Goal: Task Accomplishment & Management: Complete application form

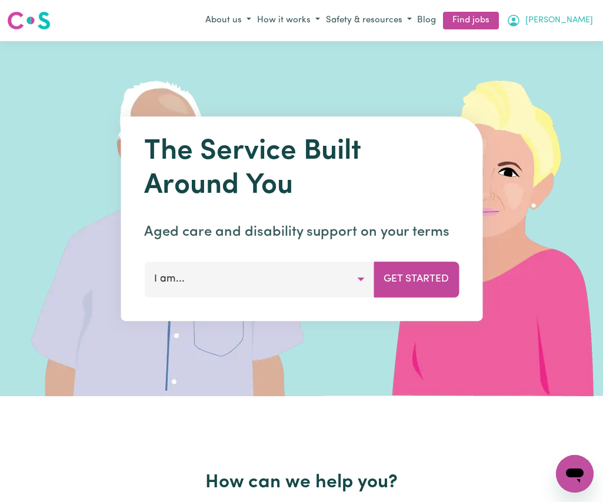
click at [579, 17] on span "[PERSON_NAME]" at bounding box center [559, 20] width 68 height 13
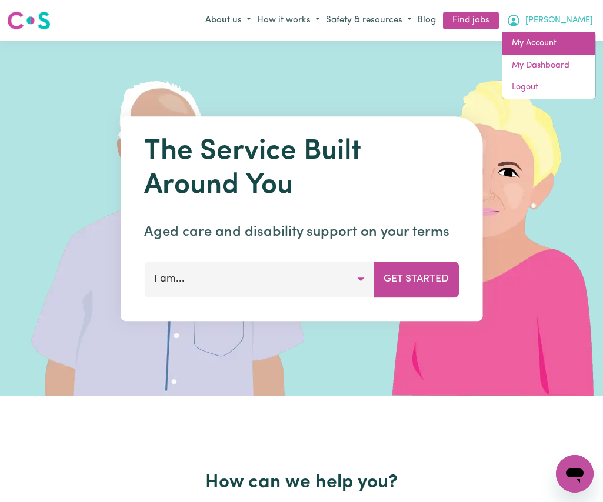
click at [557, 43] on link "My Account" at bounding box center [548, 43] width 93 height 22
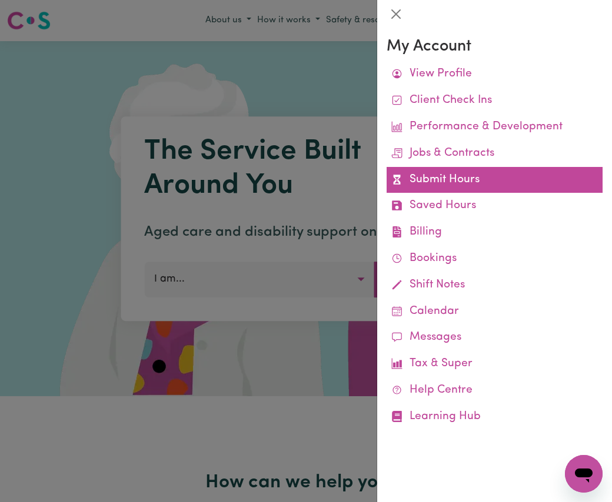
click at [499, 186] on link "Submit Hours" at bounding box center [494, 180] width 216 height 26
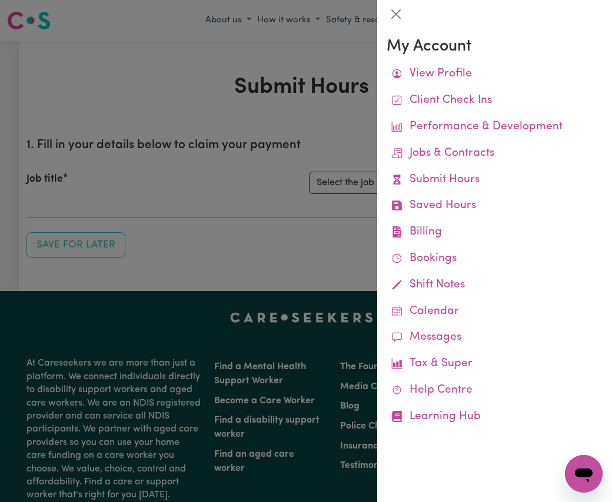
click at [256, 196] on div at bounding box center [306, 251] width 612 height 502
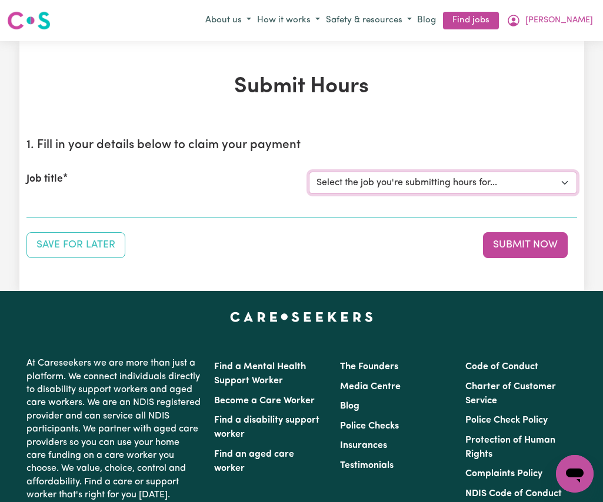
click at [563, 179] on select "Select the job you're submitting hours for... [[PERSON_NAME]] Seeking Mature, P…" at bounding box center [443, 183] width 268 height 22
select select "14011"
click at [309, 172] on select "Select the job you're submitting hours for... [[PERSON_NAME]] Seeking Mature, P…" at bounding box center [443, 183] width 268 height 22
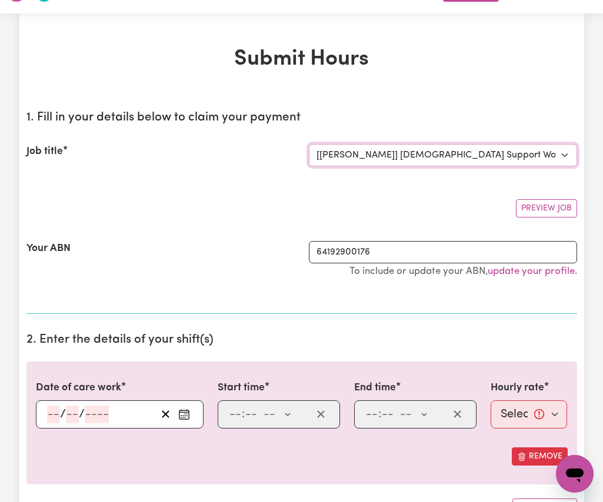
scroll to position [118, 0]
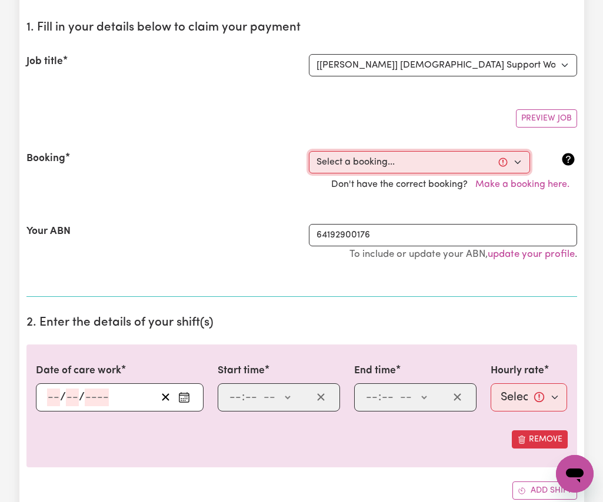
click at [518, 162] on select "Select a booking... [DATE] 09:30am to 11:30am (RECURRING) [DATE] 09:30am to 11:…" at bounding box center [419, 162] width 221 height 22
select select "333870"
click at [309, 151] on select "Select a booking... [DATE] 09:30am to 11:30am (RECURRING) [DATE] 09:30am to 11:…" at bounding box center [419, 162] width 221 height 22
type input "[DATE]"
type input "4"
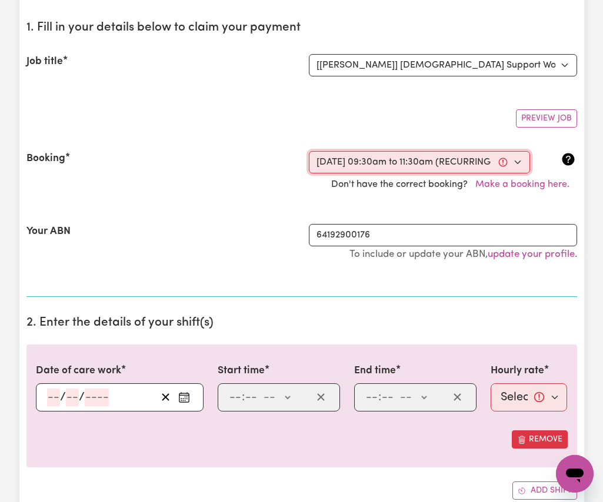
type input "8"
type input "2025"
type input "09:30"
type input "9"
type input "30"
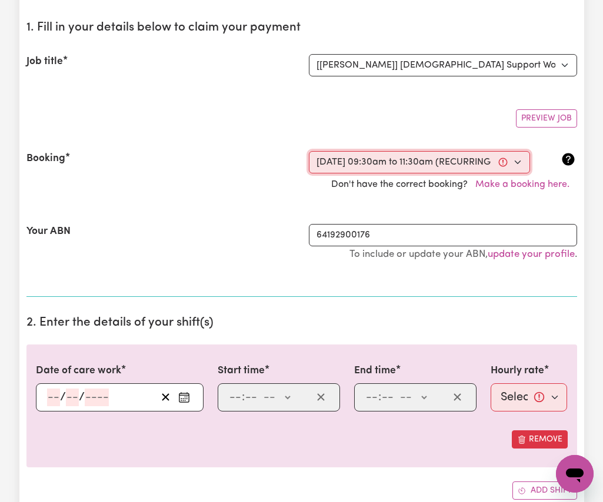
select select "am"
type input "11:30"
type input "11"
type input "30"
select select "am"
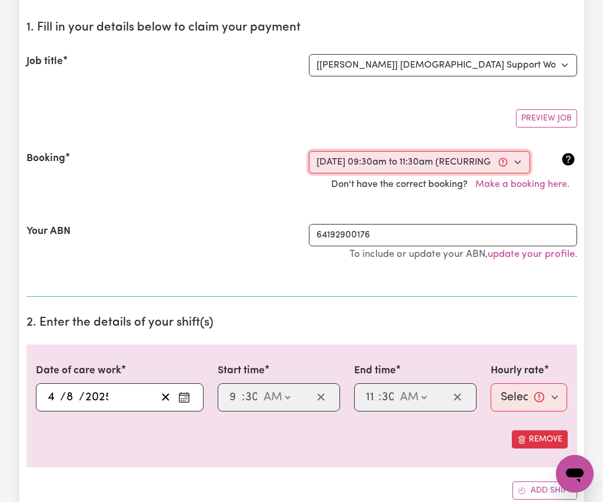
select select "57.17-Weekday"
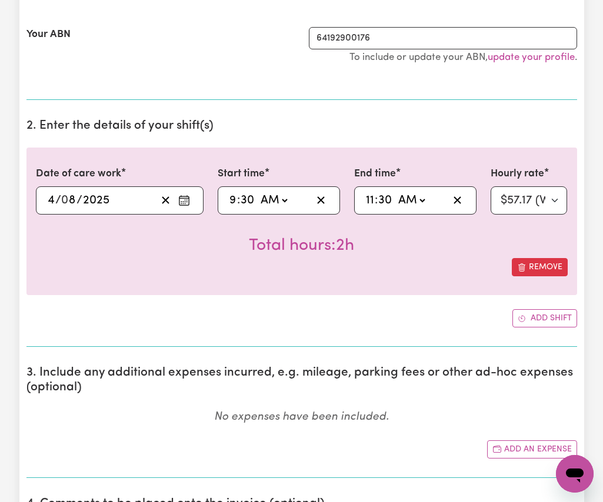
scroll to position [412, 0]
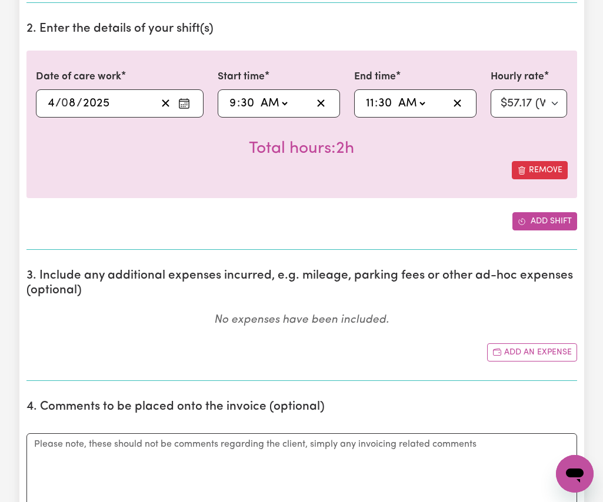
click at [550, 226] on button "Add shift" at bounding box center [544, 221] width 65 height 18
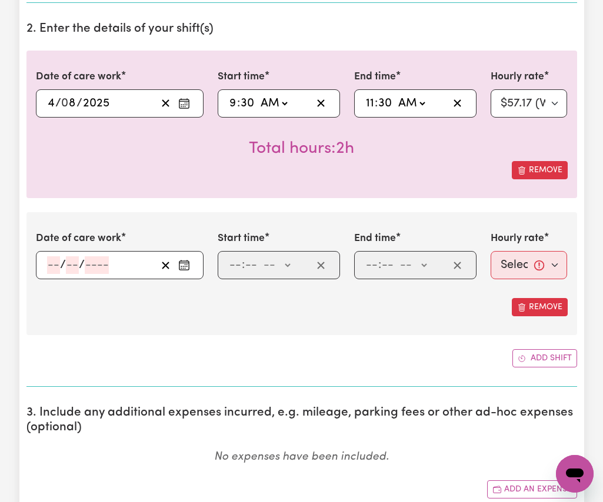
click at [182, 268] on icon "Enter the date of care work" at bounding box center [184, 265] width 12 height 12
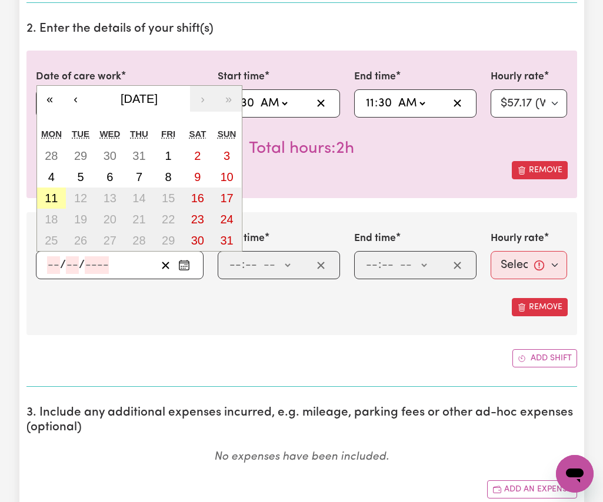
click at [47, 201] on abbr "11" at bounding box center [51, 198] width 13 height 13
type input "[DATE]"
type input "11"
type input "8"
type input "2025"
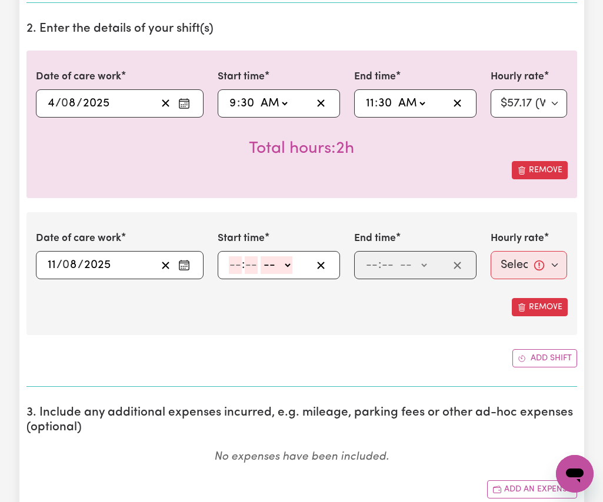
click at [183, 104] on icon "Enter the date of care work" at bounding box center [184, 104] width 12 height 12
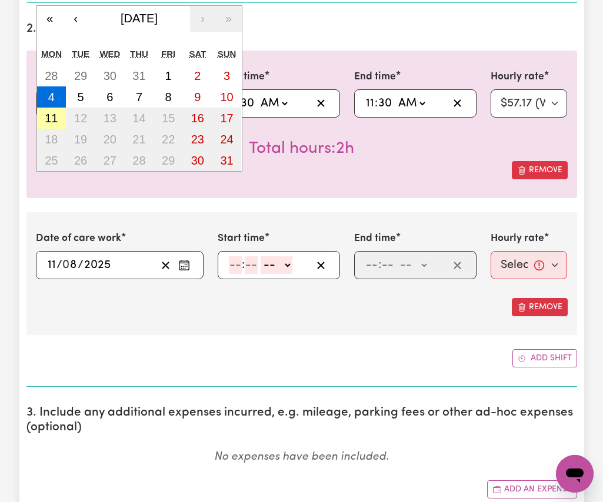
click at [48, 118] on abbr "11" at bounding box center [51, 118] width 13 height 13
type input "[DATE]"
type input "11"
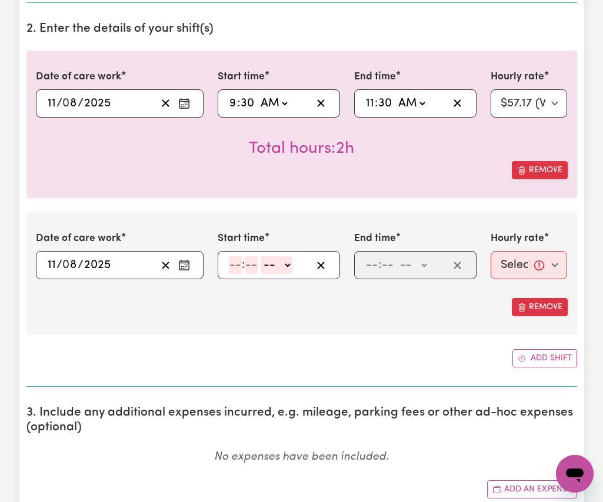
click at [234, 272] on input "number" at bounding box center [235, 265] width 13 height 18
click at [543, 308] on button "Remove" at bounding box center [540, 307] width 56 height 18
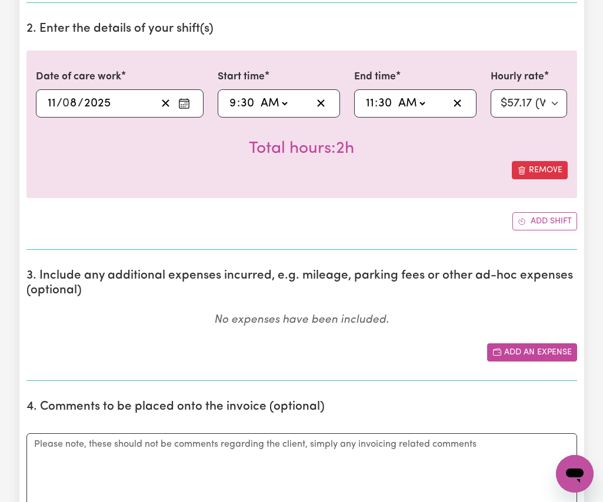
click at [548, 355] on button "Add an expense" at bounding box center [532, 352] width 90 height 18
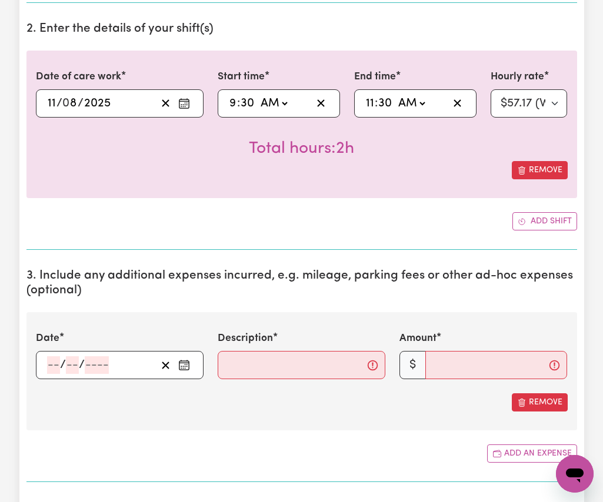
click at [178, 366] on icon "Enter the date of expense" at bounding box center [184, 365] width 12 height 12
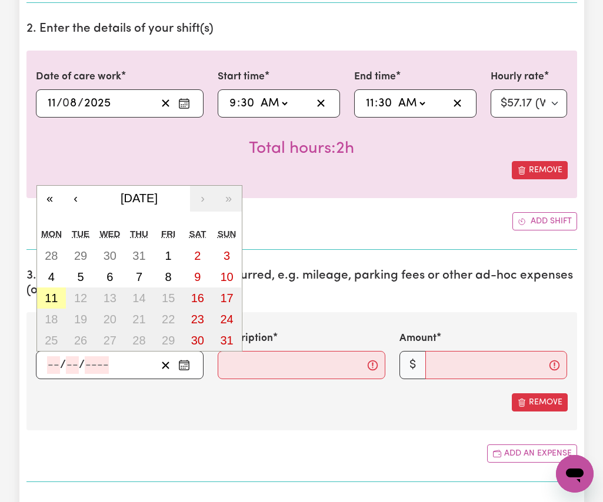
click at [48, 299] on abbr "11" at bounding box center [51, 298] width 13 height 13
type input "[DATE]"
type input "11"
type input "8"
type input "2025"
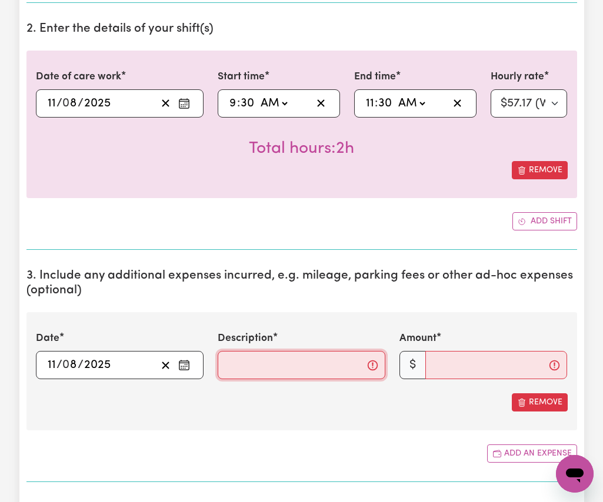
click at [253, 370] on input "Description" at bounding box center [302, 365] width 168 height 28
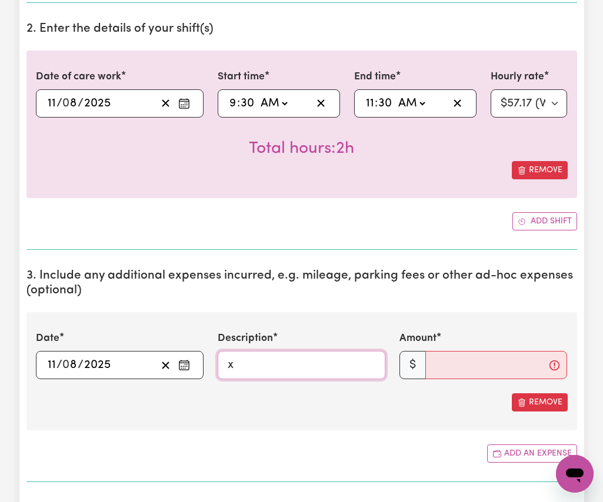
type input "x"
type input "$"
type input "8 km x $1"
click at [469, 362] on input "Amount" at bounding box center [496, 365] width 142 height 28
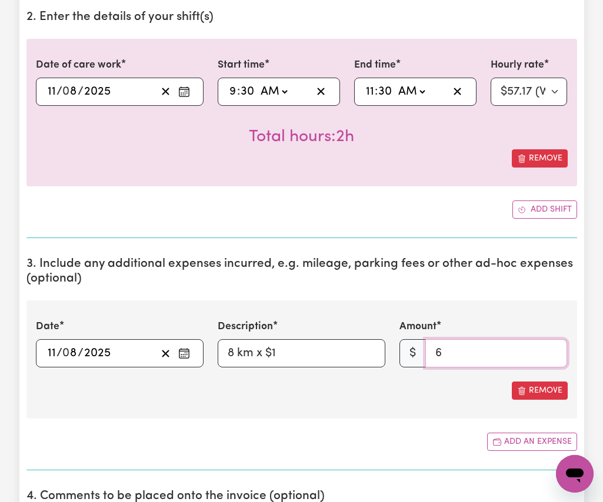
scroll to position [588, 0]
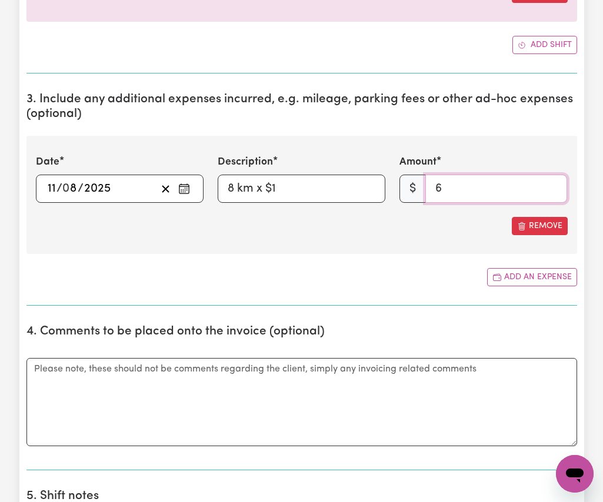
type input "6"
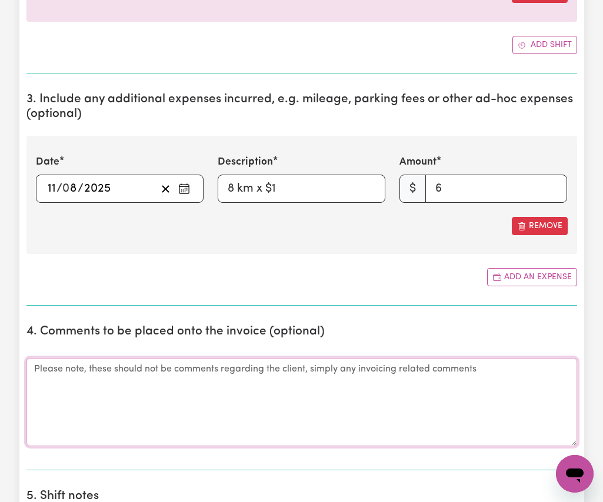
click at [404, 387] on textarea "Comments" at bounding box center [301, 402] width 550 height 88
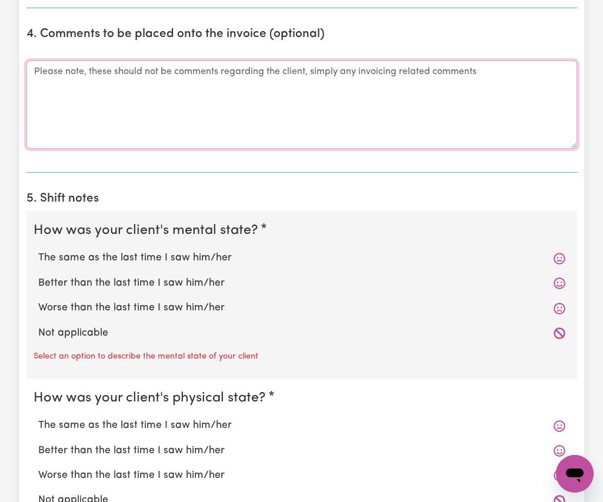
scroll to position [941, 0]
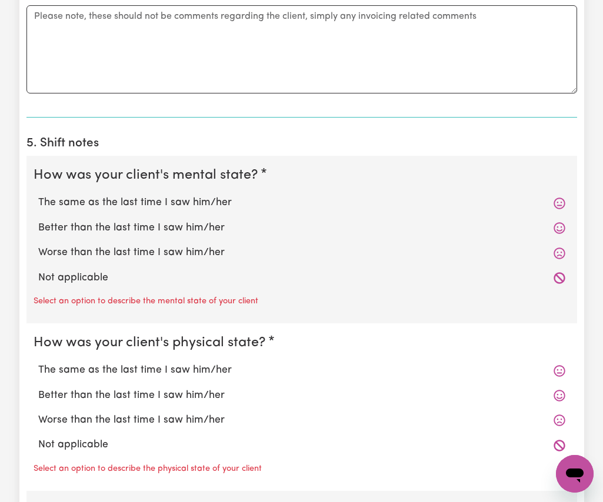
click at [169, 203] on label "The same as the last time I saw him/her" at bounding box center [301, 202] width 527 height 15
click at [38, 195] on input "The same as the last time I saw him/her" at bounding box center [38, 195] width 1 height 1
radio input "true"
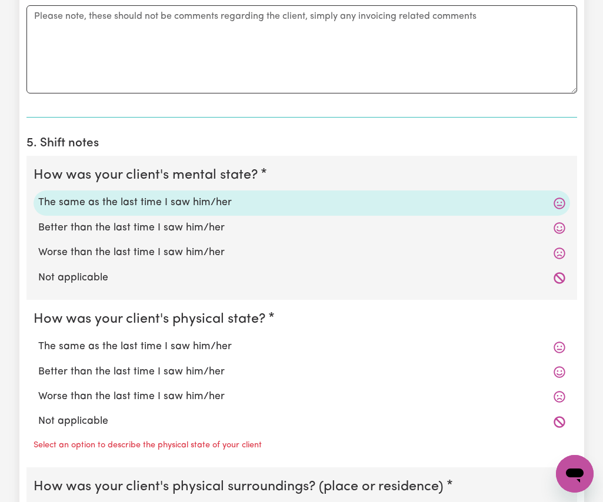
click at [172, 349] on label "The same as the last time I saw him/her" at bounding box center [301, 346] width 527 height 15
click at [38, 339] on input "The same as the last time I saw him/her" at bounding box center [38, 339] width 1 height 1
radio input "true"
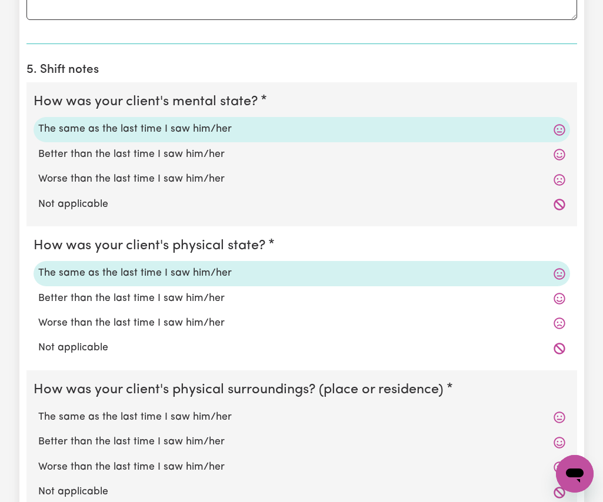
scroll to position [1059, 0]
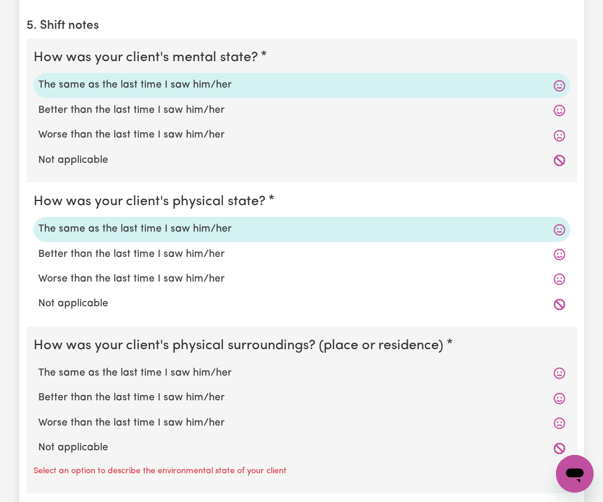
click at [166, 373] on label "The same as the last time I saw him/her" at bounding box center [301, 373] width 527 height 15
click at [38, 366] on input "The same as the last time I saw him/her" at bounding box center [38, 365] width 1 height 1
radio input "true"
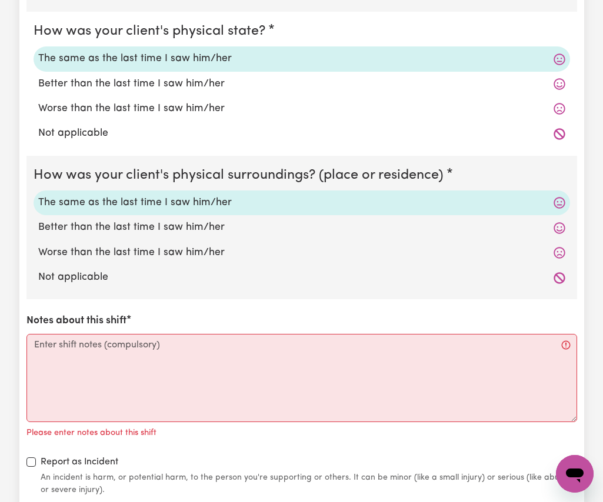
scroll to position [1294, 0]
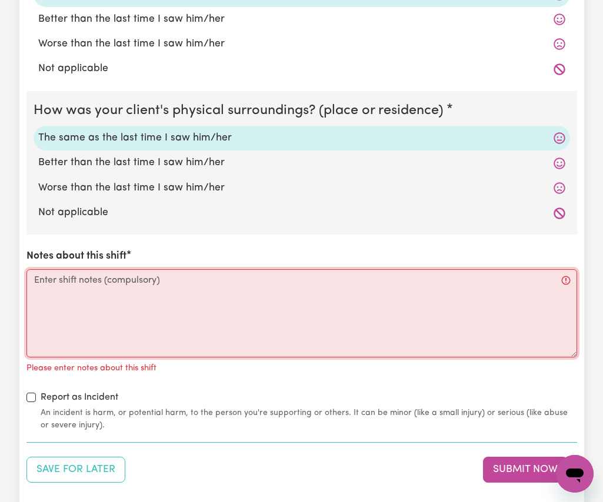
click at [82, 332] on textarea "Notes about this shift" at bounding box center [301, 313] width 550 height 88
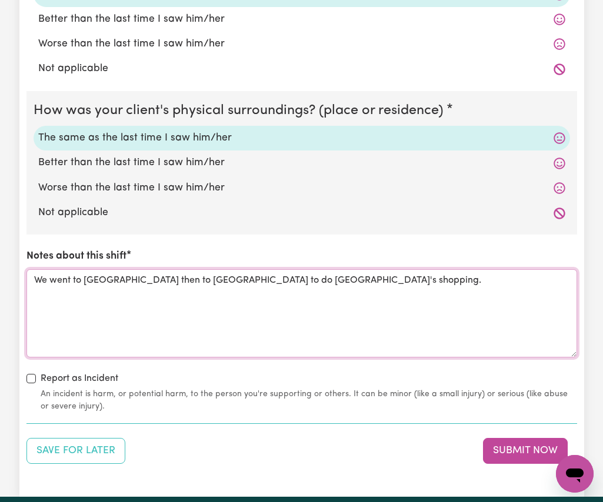
drag, startPoint x: 195, startPoint y: 281, endPoint x: 196, endPoint y: 290, distance: 8.9
click at [196, 290] on textarea "We went to [GEOGRAPHIC_DATA] then to [GEOGRAPHIC_DATA] to do [GEOGRAPHIC_DATA]'…" at bounding box center [301, 313] width 550 height 88
click at [197, 284] on textarea "We went to [GEOGRAPHIC_DATA] then to [GEOGRAPHIC_DATA] to do [GEOGRAPHIC_DATA]'…" at bounding box center [301, 313] width 550 height 88
click at [193, 283] on textarea "We went to [GEOGRAPHIC_DATA] then to [GEOGRAPHIC_DATA] to do [GEOGRAPHIC_DATA]'…" at bounding box center [301, 313] width 550 height 88
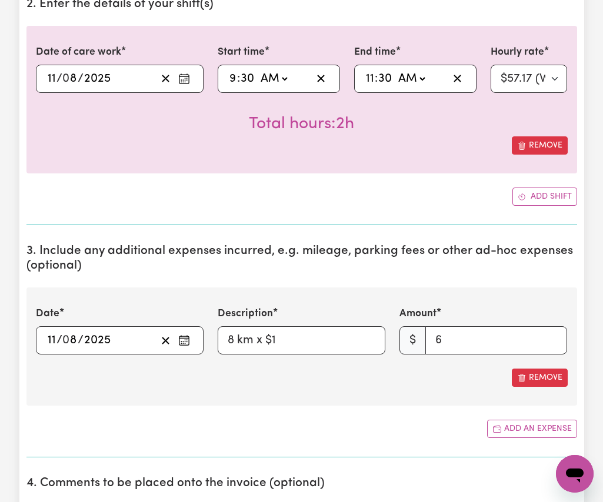
scroll to position [412, 0]
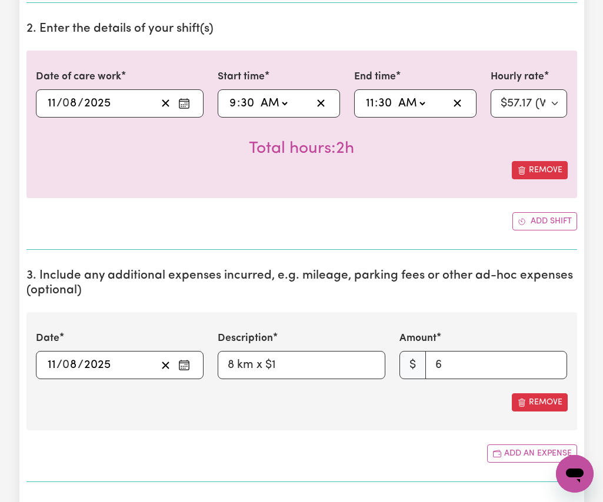
type textarea "We went to [GEOGRAPHIC_DATA] then to [GEOGRAPHIC_DATA] to [GEOGRAPHIC_DATA]'s s…"
click at [449, 366] on input "6" at bounding box center [496, 365] width 142 height 28
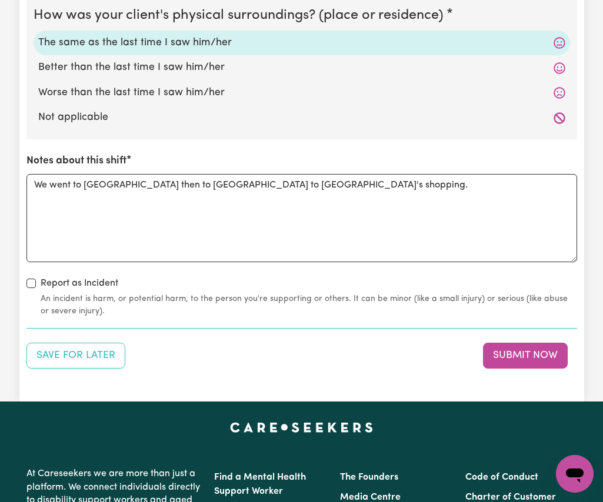
scroll to position [1411, 0]
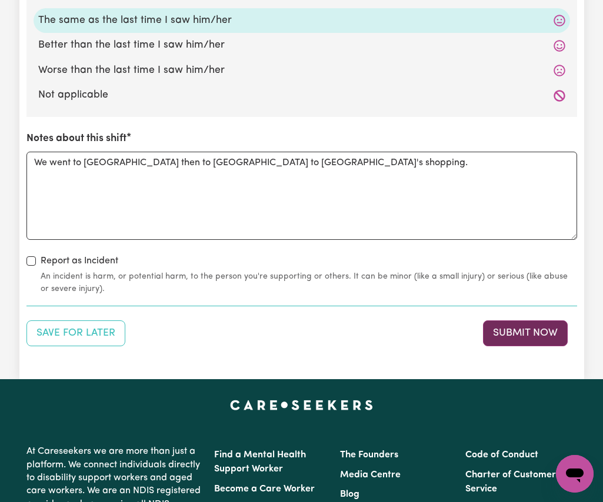
type input "8"
click at [530, 335] on button "Submit Now" at bounding box center [525, 333] width 85 height 26
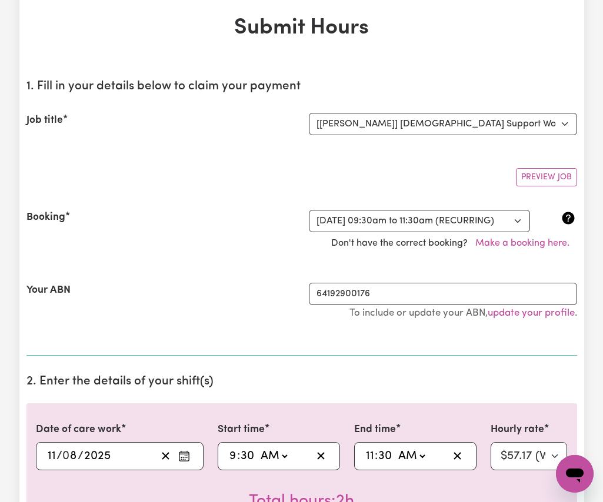
scroll to position [0, 0]
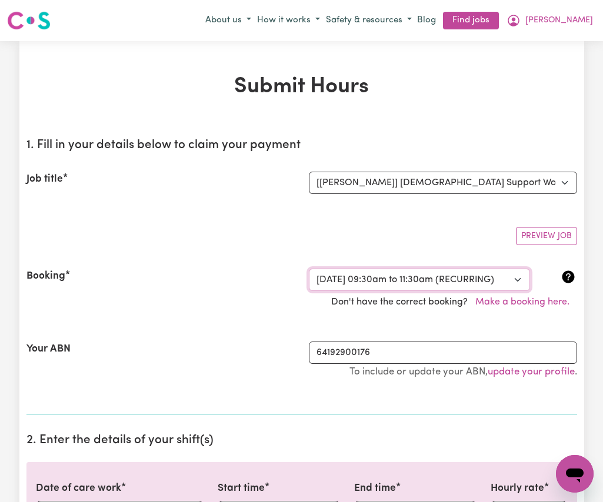
click at [516, 280] on select "Select a booking... [DATE] 09:30am to 11:30am (RECURRING) [DATE] 09:30am to 11:…" at bounding box center [419, 280] width 221 height 22
select select "333871"
click at [309, 269] on select "Select a booking... [DATE] 09:30am to 11:30am (RECURRING) [DATE] 09:30am to 11:…" at bounding box center [419, 280] width 221 height 22
select select "57.17-Weekday"
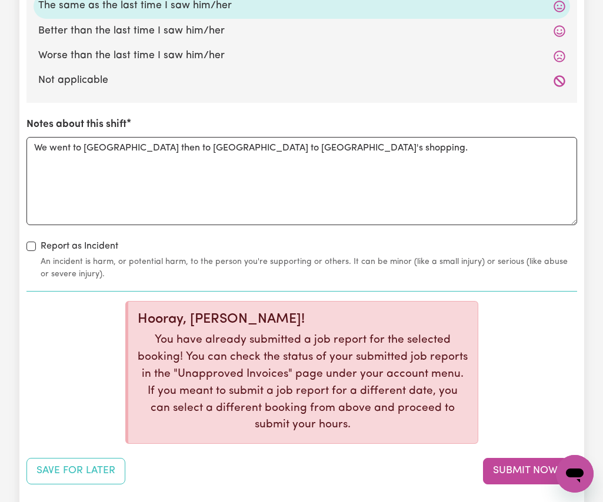
scroll to position [1647, 0]
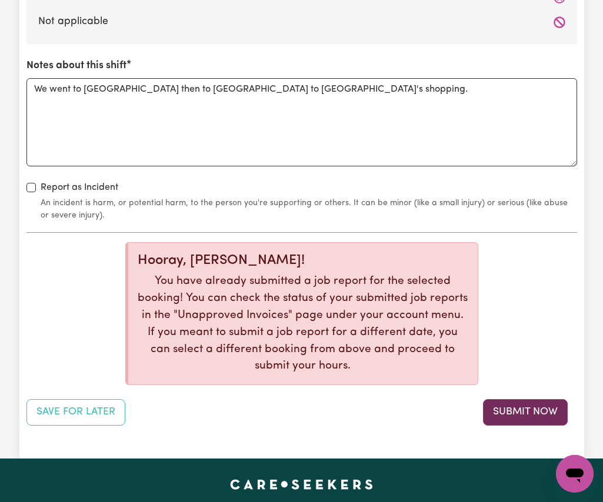
click at [509, 409] on button "Submit Now" at bounding box center [525, 412] width 85 height 26
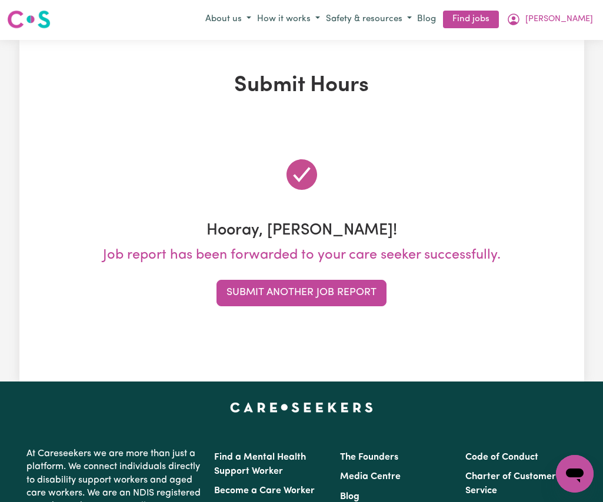
scroll to position [0, 0]
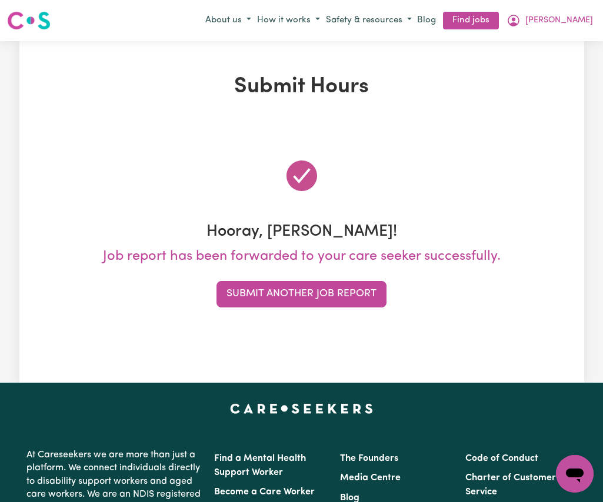
click at [311, 292] on button "Submit Another Job Report" at bounding box center [301, 294] width 170 height 26
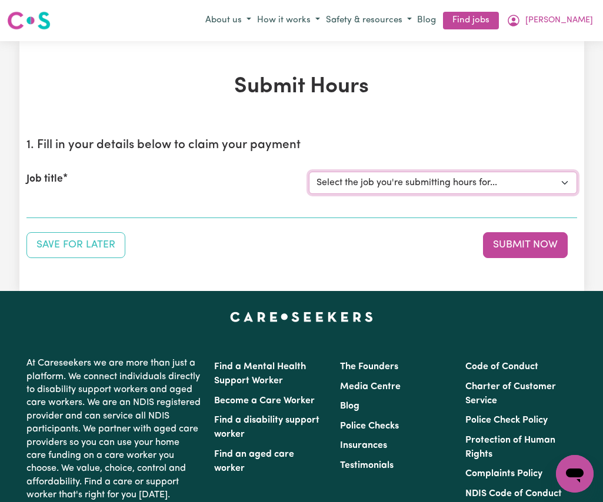
click at [566, 181] on select "Select the job you're submitting hours for... [[PERSON_NAME]] Seeking Mature, P…" at bounding box center [443, 183] width 268 height 22
select select "14221"
click at [309, 172] on select "Select the job you're submitting hours for... [[PERSON_NAME]] Seeking Mature, P…" at bounding box center [443, 183] width 268 height 22
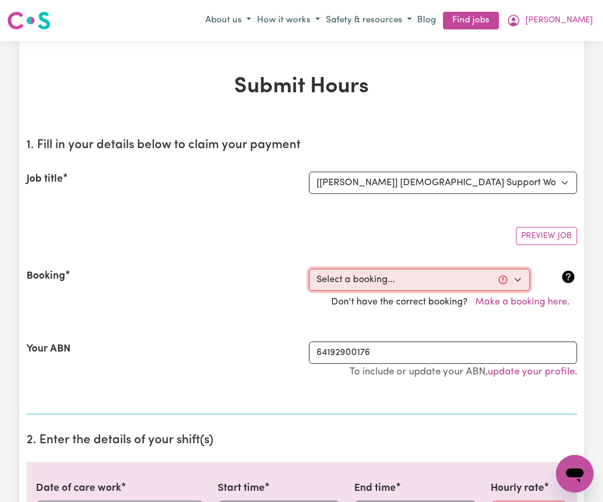
click at [518, 279] on select "Select a booking... [DATE] 12:00pm to 04:00pm (RECURRING) [DATE] 12:00pm to 04:…" at bounding box center [419, 280] width 221 height 22
select select "354885"
click at [309, 269] on select "Select a booking... [DATE] 12:00pm to 04:00pm (RECURRING) [DATE] 12:00pm to 04:…" at bounding box center [419, 280] width 221 height 22
type input "[DATE]"
type input "11"
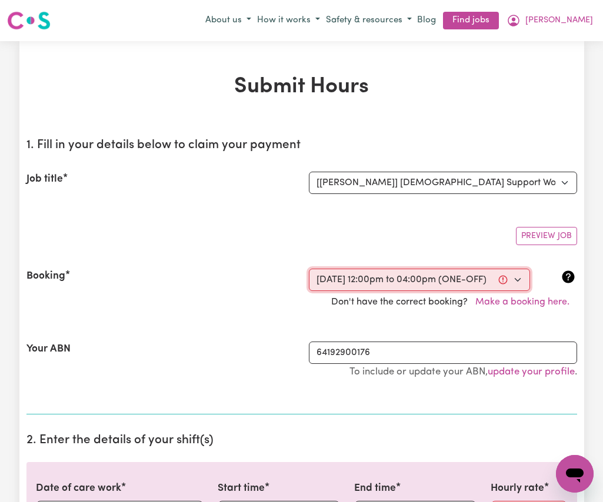
type input "8"
type input "2025"
type input "12:00"
type input "12"
type input "0"
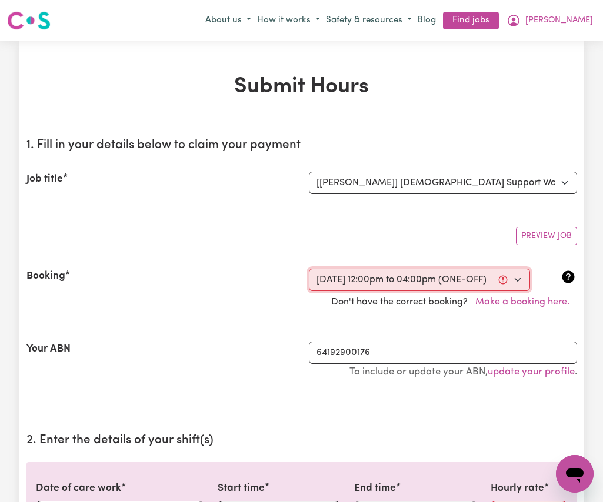
select select "pm"
type input "16:00"
type input "4"
type input "0"
select select "pm"
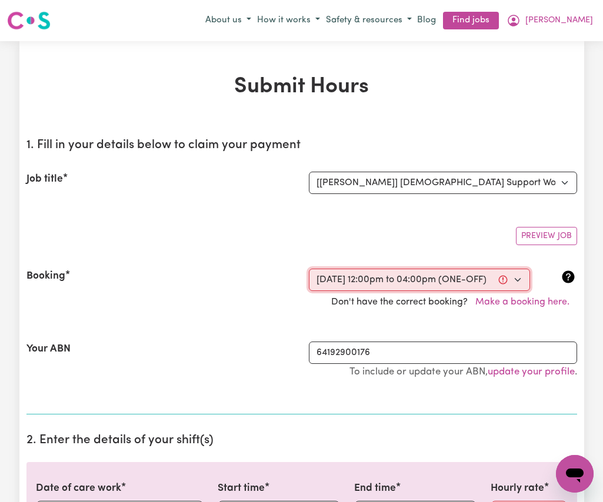
select select "45-Weekday"
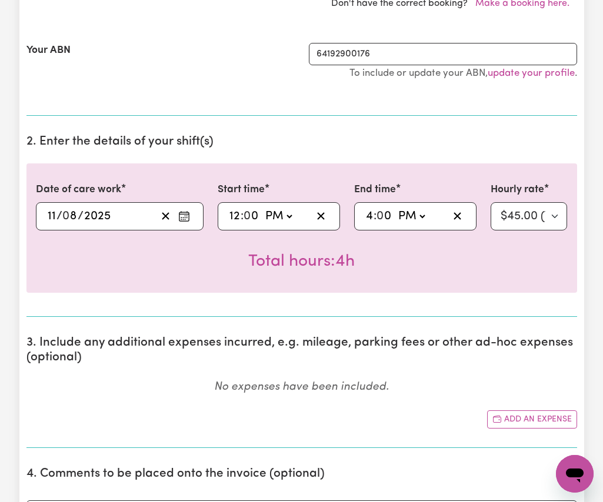
scroll to position [353, 0]
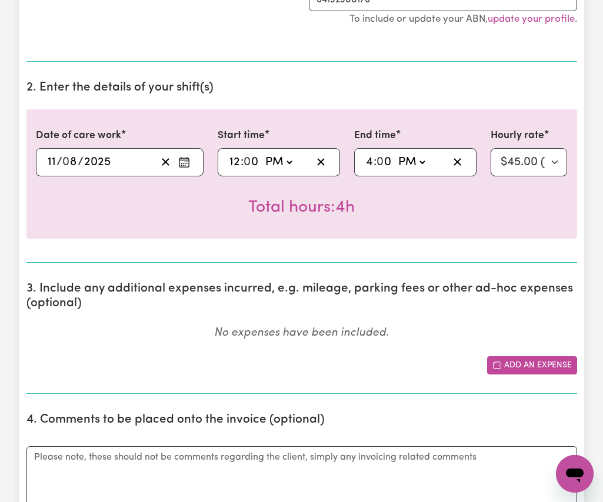
click at [521, 366] on button "Add an expense" at bounding box center [532, 365] width 90 height 18
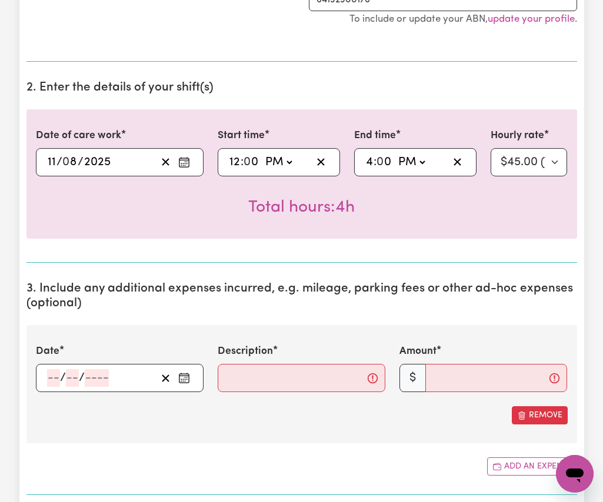
click at [187, 380] on icon "Enter the date of expense" at bounding box center [184, 378] width 12 height 12
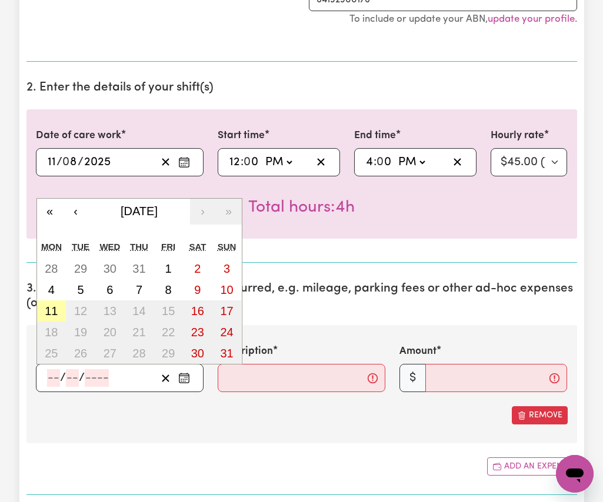
click at [51, 312] on abbr "11" at bounding box center [51, 311] width 13 height 13
type input "[DATE]"
type input "11"
type input "8"
type input "2025"
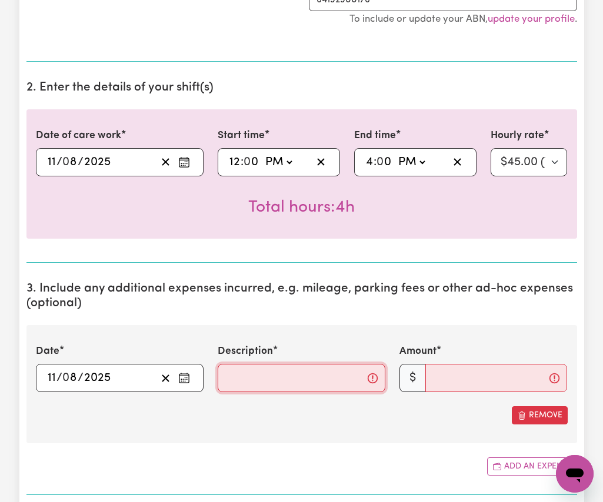
click at [255, 383] on input "Description" at bounding box center [302, 378] width 168 height 28
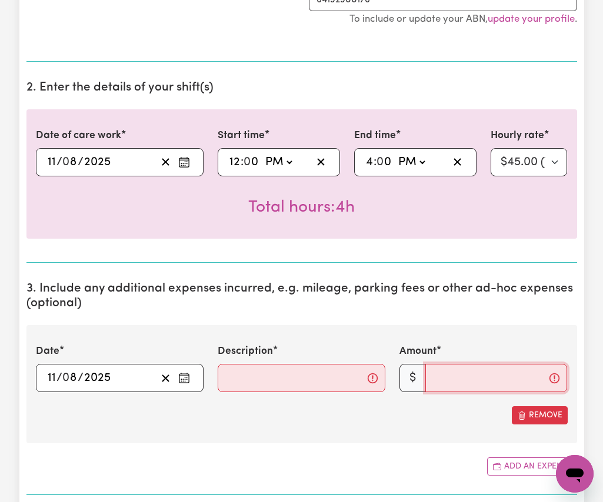
click at [459, 382] on input "Amount" at bounding box center [496, 378] width 142 height 28
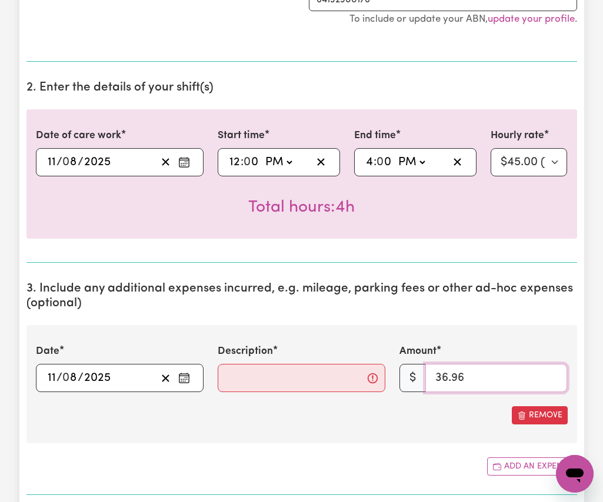
type input "36.96"
click at [315, 380] on input "Description" at bounding box center [302, 378] width 168 height 28
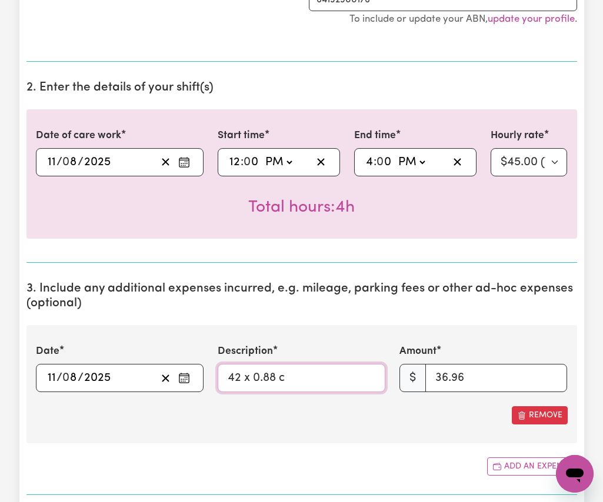
click at [241, 377] on input "42 x 0.88 c" at bounding box center [302, 378] width 168 height 28
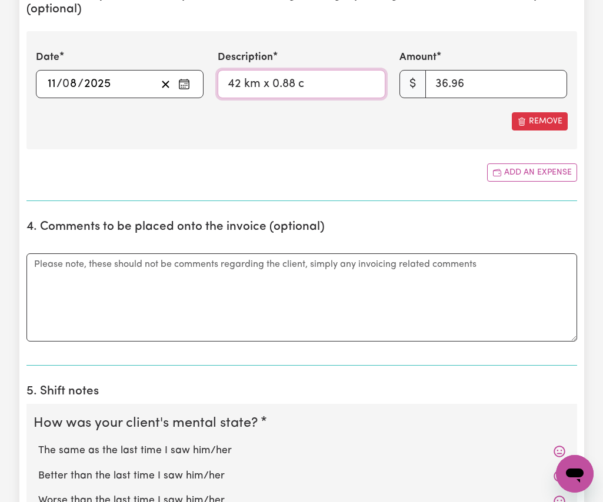
scroll to position [764, 0]
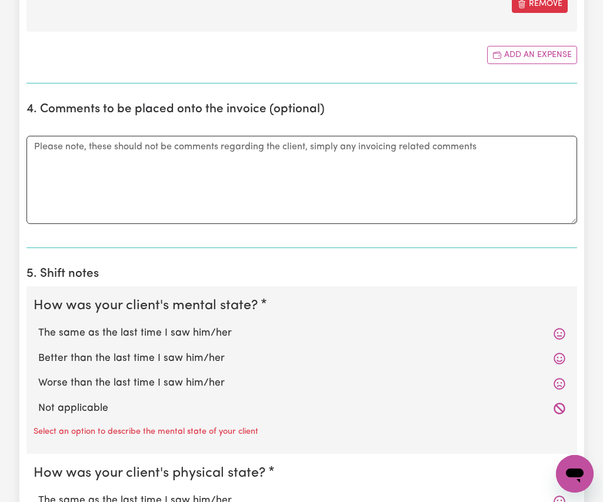
type input "42 km x 0.88 c"
drag, startPoint x: 206, startPoint y: 337, endPoint x: 242, endPoint y: 333, distance: 36.0
click at [206, 336] on label "The same as the last time I saw him/her" at bounding box center [301, 333] width 527 height 15
click at [38, 326] on input "The same as the last time I saw him/her" at bounding box center [38, 325] width 1 height 1
radio input "true"
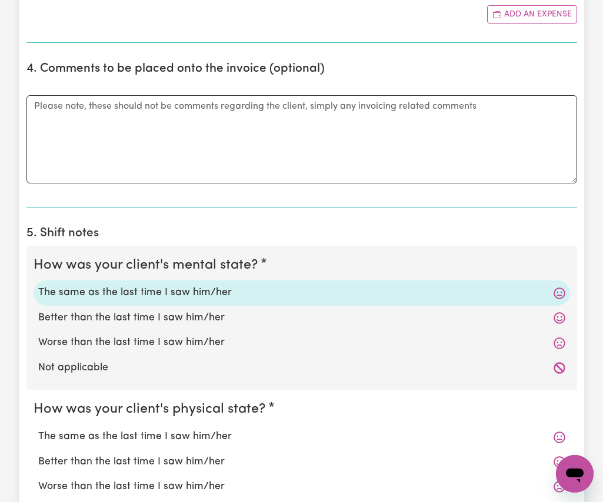
scroll to position [882, 0]
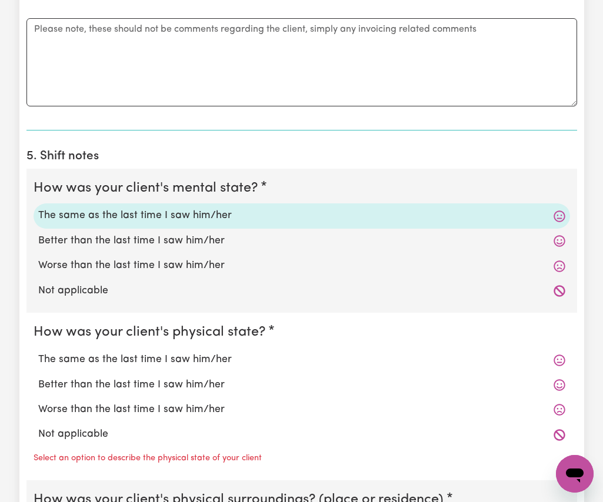
click at [216, 359] on label "The same as the last time I saw him/her" at bounding box center [301, 359] width 527 height 15
click at [38, 352] on input "The same as the last time I saw him/her" at bounding box center [38, 352] width 1 height 1
radio input "true"
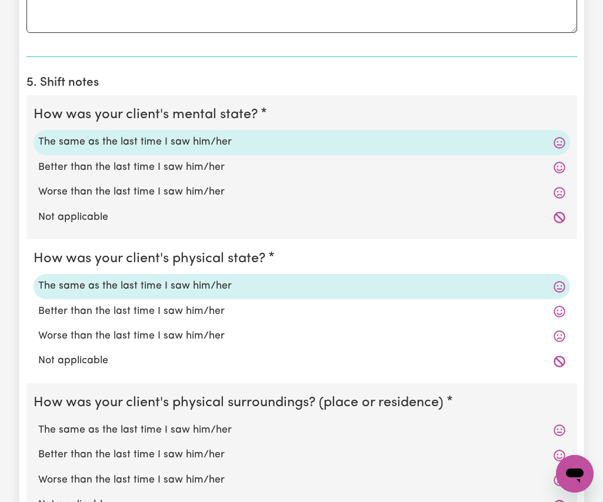
scroll to position [1000, 0]
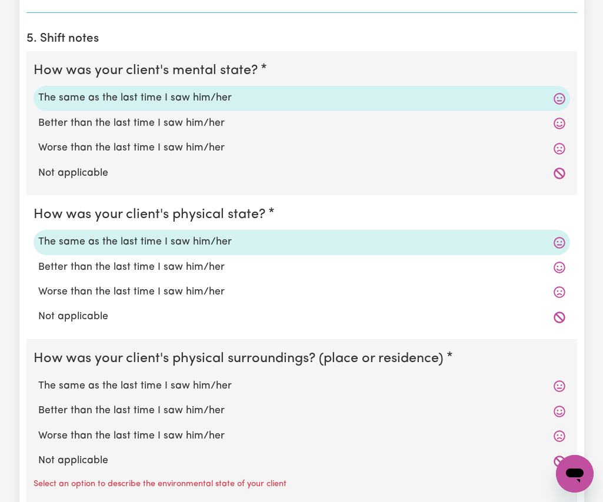
click at [187, 386] on label "The same as the last time I saw him/her" at bounding box center [301, 386] width 527 height 15
click at [38, 379] on input "The same as the last time I saw him/her" at bounding box center [38, 378] width 1 height 1
radio input "true"
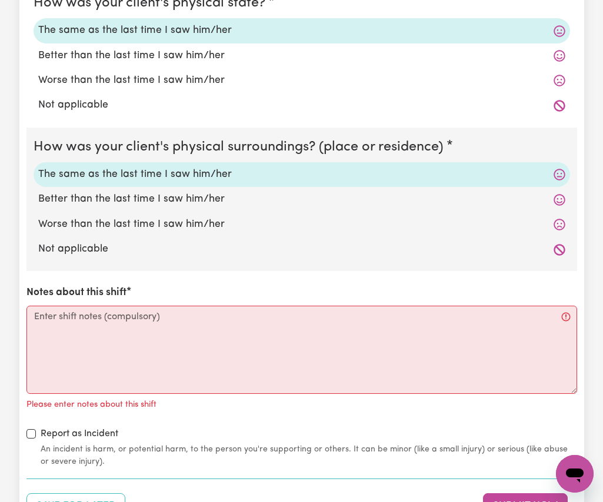
scroll to position [1235, 0]
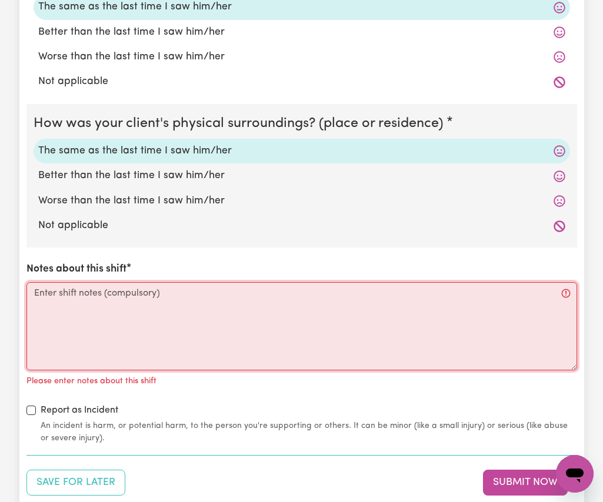
click at [103, 336] on textarea "Notes about this shift" at bounding box center [301, 326] width 550 height 88
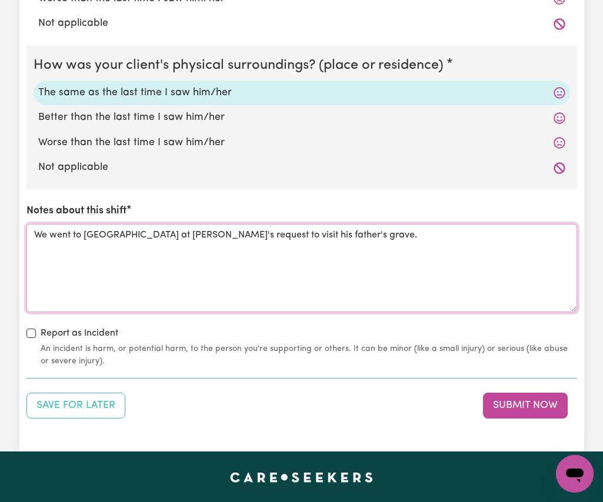
scroll to position [1411, 0]
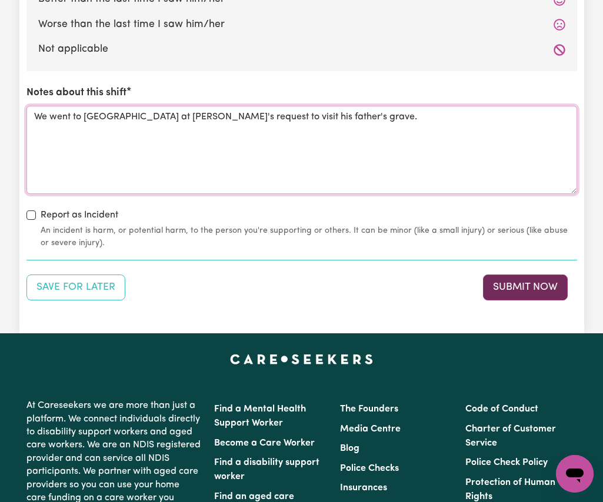
type textarea "We went to [GEOGRAPHIC_DATA] at [PERSON_NAME]'s request to visit his father's g…"
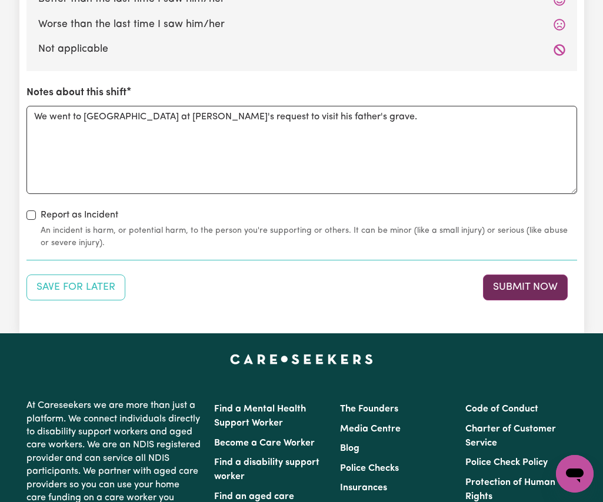
click at [510, 287] on button "Submit Now" at bounding box center [525, 288] width 85 height 26
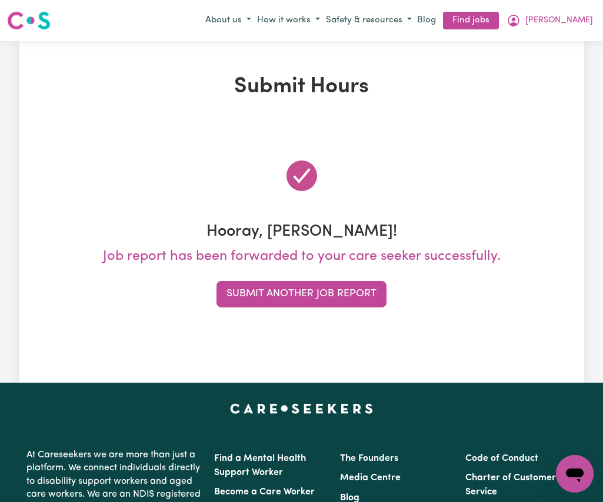
scroll to position [0, 0]
click at [581, 21] on span "[PERSON_NAME]" at bounding box center [559, 20] width 68 height 13
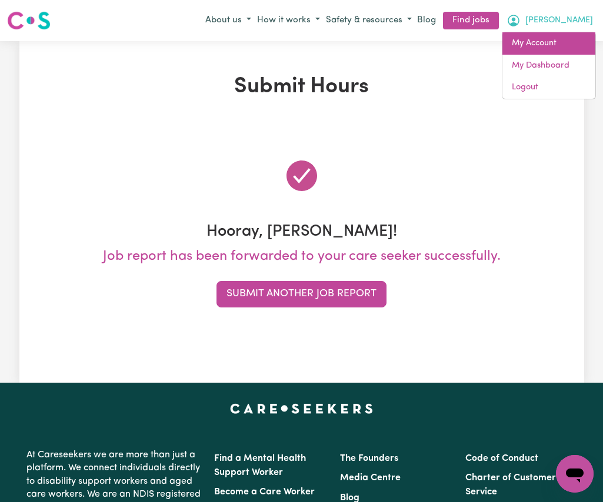
click at [577, 41] on link "My Account" at bounding box center [548, 43] width 93 height 22
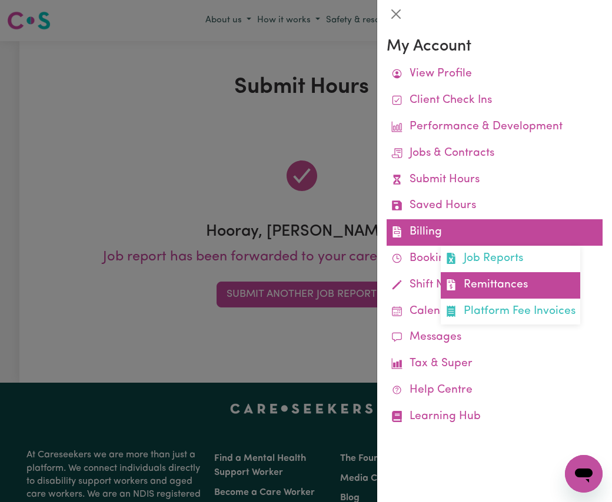
click at [533, 286] on link "Remittances" at bounding box center [509, 285] width 139 height 26
